Goal: Task Accomplishment & Management: Manage account settings

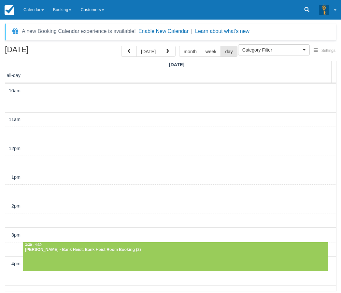
select select
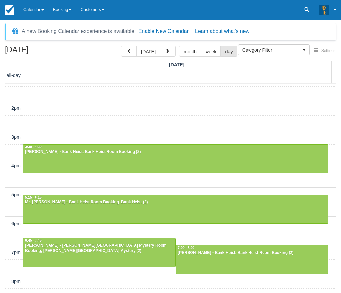
click at [2, 197] on div "[DATE] [DATE] month week day [DATE] all-day 10am 11am 12pm 1pm 2pm 3pm 4pm 5pm …" at bounding box center [170, 169] width 341 height 246
click at [2, 145] on div "[DATE] [DATE] month week day [DATE] all-day 10am 11am 12pm 1pm 2pm 3pm 4pm 5pm …" at bounding box center [170, 169] width 341 height 246
click at [168, 48] on button "button" at bounding box center [168, 51] width 16 height 11
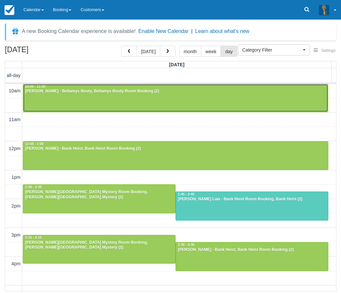
click at [102, 96] on div at bounding box center [175, 98] width 305 height 28
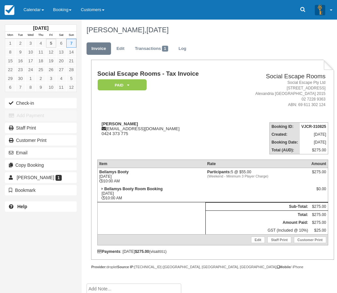
scroll to position [8, 0]
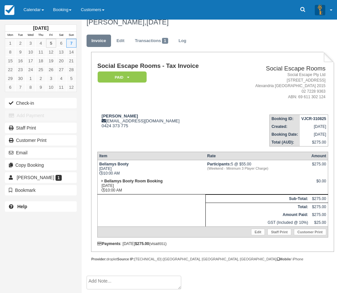
click at [99, 285] on textarea at bounding box center [133, 283] width 95 height 14
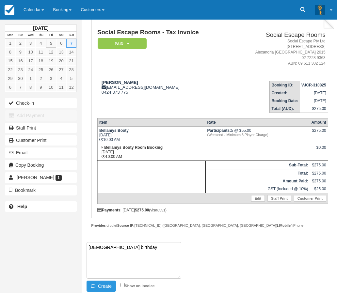
scroll to position [42, 0]
type textarea "11yo birthday"
click at [103, 289] on button "Create" at bounding box center [100, 285] width 29 height 11
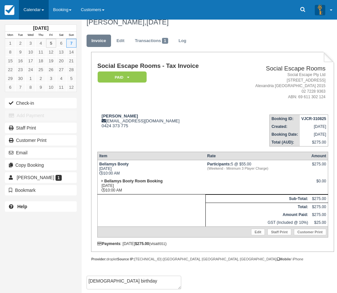
click at [31, 7] on link "Calendar" at bounding box center [34, 10] width 30 height 20
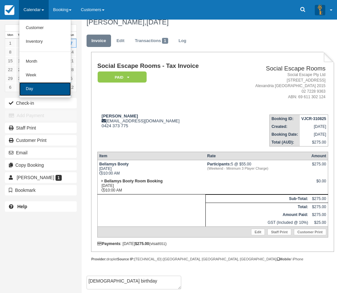
click at [33, 93] on link "Day" at bounding box center [45, 89] width 52 height 14
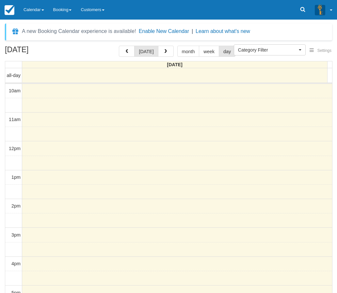
select select
